Goal: Find specific page/section: Find specific page/section

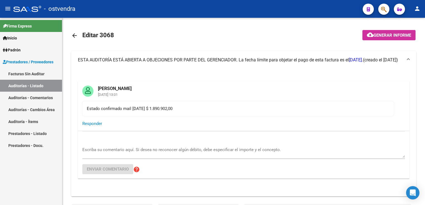
click at [29, 122] on link "Auditoría - Ítems" at bounding box center [31, 122] width 62 height 12
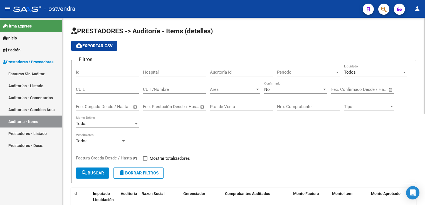
click at [255, 89] on div at bounding box center [257, 89] width 5 height 4
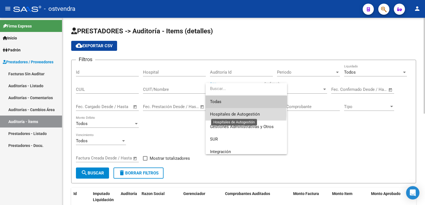
drag, startPoint x: 231, startPoint y: 114, endPoint x: 238, endPoint y: 113, distance: 6.4
click at [233, 114] on span "Hospitales de Autogestión" at bounding box center [235, 114] width 50 height 5
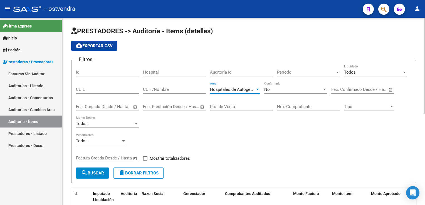
drag, startPoint x: 238, startPoint y: 113, endPoint x: 293, endPoint y: 101, distance: 56.9
click at [293, 101] on div "Nro. Comprobante" at bounding box center [308, 105] width 63 height 12
type input "5"
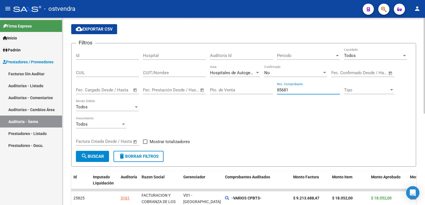
scroll to position [56, 0]
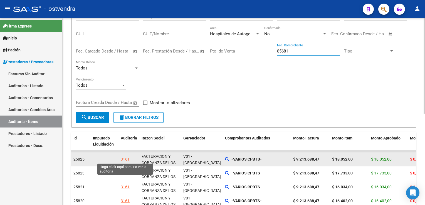
type input "85681"
click at [122, 157] on div "3161" at bounding box center [125, 159] width 9 height 6
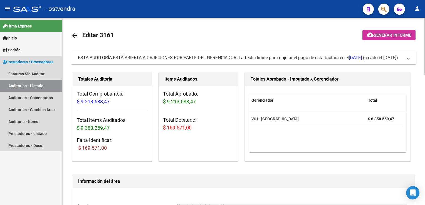
click at [31, 87] on link "Auditorías - Listado" at bounding box center [31, 86] width 62 height 12
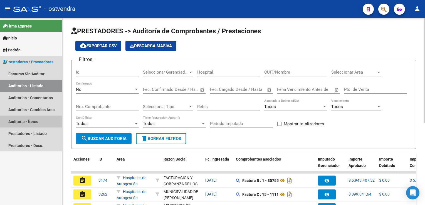
click at [26, 120] on link "Auditoría - Ítems" at bounding box center [31, 122] width 62 height 12
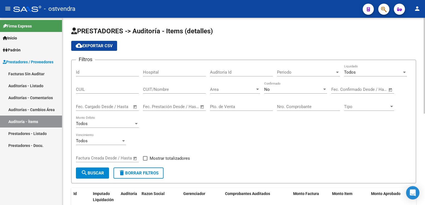
click at [257, 90] on div at bounding box center [257, 89] width 5 height 4
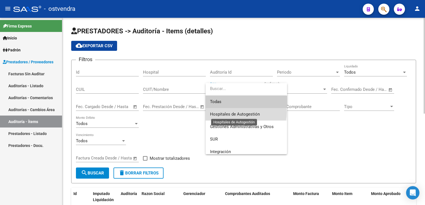
click at [238, 112] on span "Hospitales de Autogestión" at bounding box center [235, 114] width 50 height 5
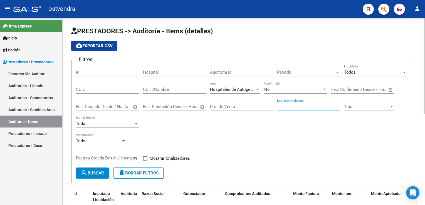
drag, startPoint x: 240, startPoint y: 111, endPoint x: 291, endPoint y: 104, distance: 51.6
click at [291, 104] on input "Nro. Comprobante" at bounding box center [308, 106] width 63 height 5
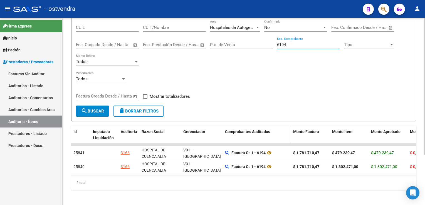
scroll to position [68, 0]
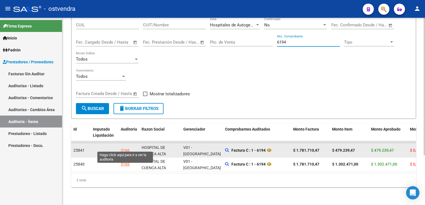
type input "6194"
click at [125, 147] on div "3166" at bounding box center [125, 150] width 9 height 6
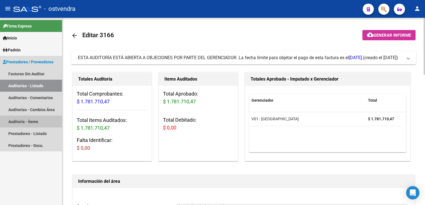
click at [26, 124] on link "Auditoría - Ítems" at bounding box center [31, 122] width 62 height 12
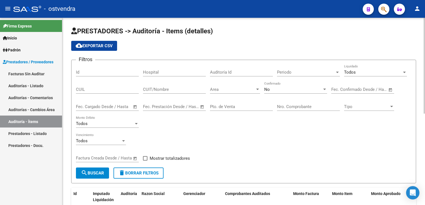
click at [255, 89] on div at bounding box center [257, 89] width 5 height 4
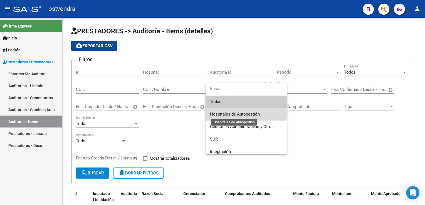
drag, startPoint x: 239, startPoint y: 114, endPoint x: 268, endPoint y: 107, distance: 29.1
click at [239, 114] on span "Hospitales de Autogestión" at bounding box center [235, 114] width 50 height 5
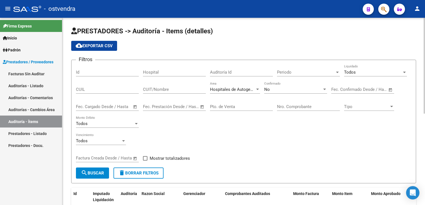
click at [292, 103] on div "Nro. Comprobante" at bounding box center [308, 105] width 63 height 12
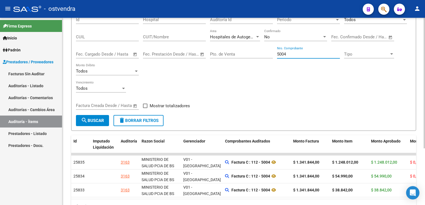
scroll to position [56, 0]
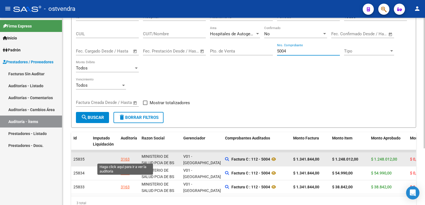
type input "5004"
click at [128, 157] on div "3163" at bounding box center [125, 159] width 9 height 6
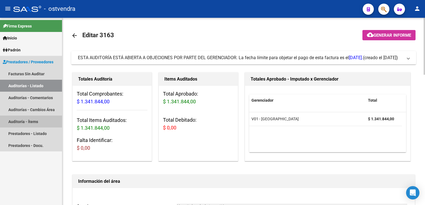
click at [32, 119] on link "Auditoría - Ítems" at bounding box center [31, 122] width 62 height 12
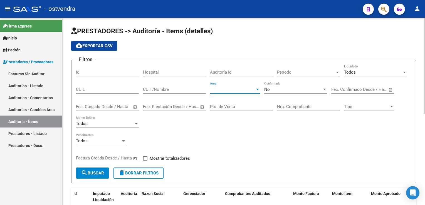
click at [258, 89] on div at bounding box center [257, 89] width 3 height 1
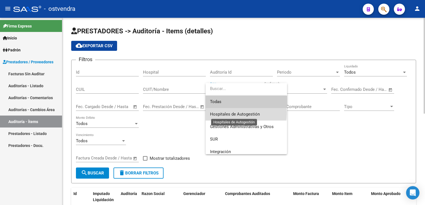
drag, startPoint x: 236, startPoint y: 113, endPoint x: 240, endPoint y: 112, distance: 4.1
click at [239, 112] on span "Hospitales de Autogestión" at bounding box center [235, 114] width 50 height 5
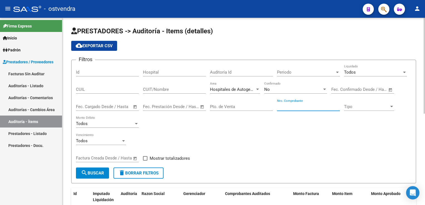
drag, startPoint x: 240, startPoint y: 112, endPoint x: 305, endPoint y: 105, distance: 65.4
click at [305, 105] on input "Nro. Comprobante" at bounding box center [308, 106] width 63 height 5
type input "161743"
click at [93, 174] on span "search Buscar" at bounding box center [92, 173] width 23 height 5
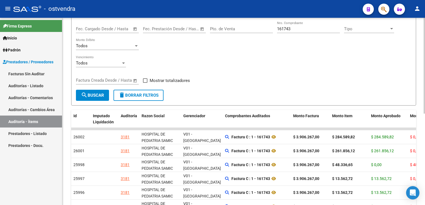
scroll to position [83, 0]
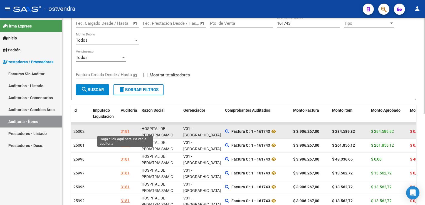
click at [126, 132] on div "3181" at bounding box center [125, 131] width 9 height 6
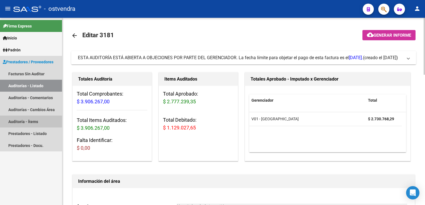
click at [26, 121] on link "Auditoría - Ítems" at bounding box center [31, 122] width 62 height 12
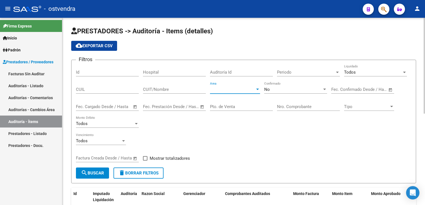
click at [256, 89] on div at bounding box center [257, 89] width 5 height 4
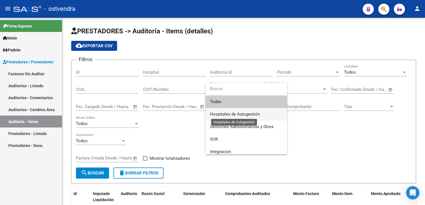
click at [226, 113] on span "Hospitales de Autogestión" at bounding box center [235, 114] width 50 height 5
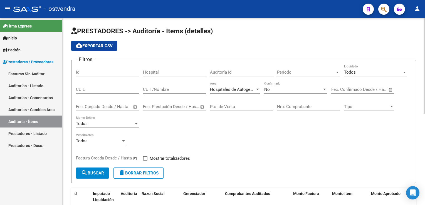
click at [288, 102] on div "Nro. Comprobante" at bounding box center [308, 105] width 63 height 12
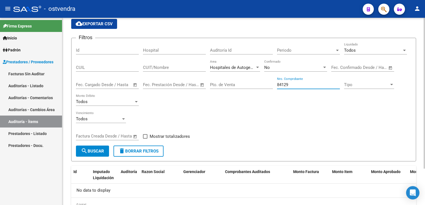
scroll to position [45, 0]
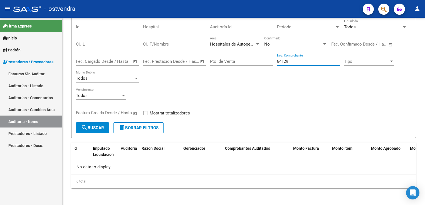
type input "84129"
